Goal: Transaction & Acquisition: Purchase product/service

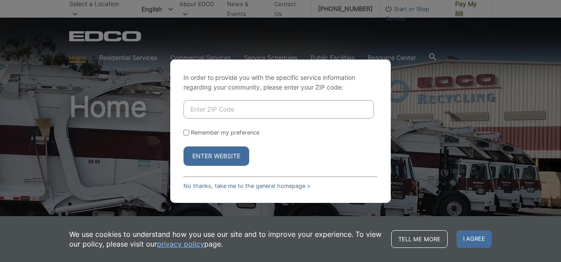
click at [221, 106] on input "Enter ZIP Code" at bounding box center [278, 109] width 190 height 19
type input "92103"
click at [234, 153] on button "Enter Website" at bounding box center [216, 155] width 66 height 19
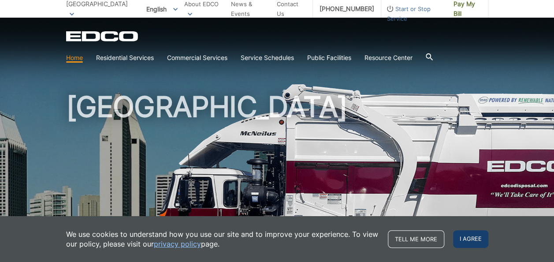
click at [484, 236] on span "I agree" at bounding box center [470, 239] width 35 height 18
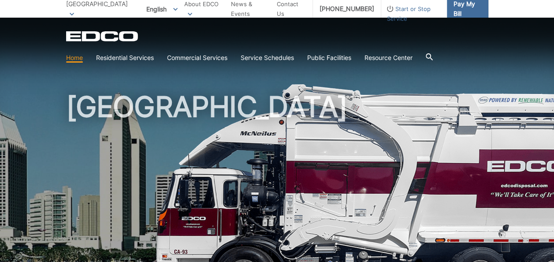
click at [462, 5] on span "Pay My Bill" at bounding box center [468, 8] width 28 height 19
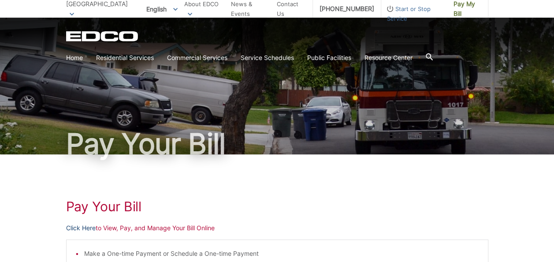
drag, startPoint x: 86, startPoint y: 228, endPoint x: 91, endPoint y: 229, distance: 5.8
click at [86, 228] on link "Click Here" at bounding box center [81, 228] width 30 height 10
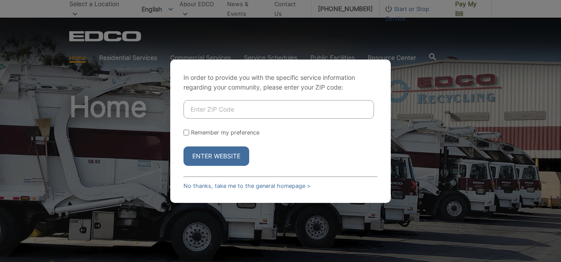
click at [205, 110] on input "Enter ZIP Code" at bounding box center [278, 109] width 190 height 19
type input "92103"
click at [226, 156] on button "Enter Website" at bounding box center [216, 155] width 66 height 19
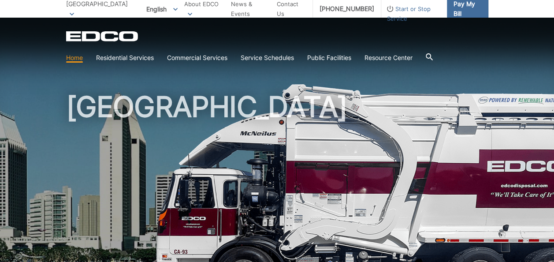
click at [455, 9] on span "Pay My Bill" at bounding box center [468, 8] width 28 height 19
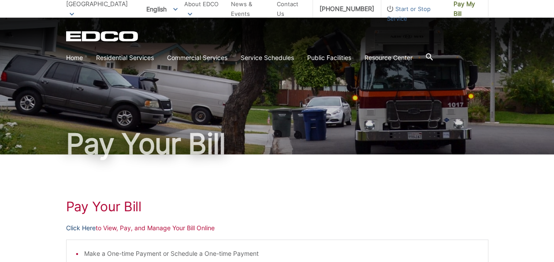
click at [83, 227] on link "Click Here" at bounding box center [81, 228] width 30 height 10
